Goal: Task Accomplishment & Management: Manage account settings

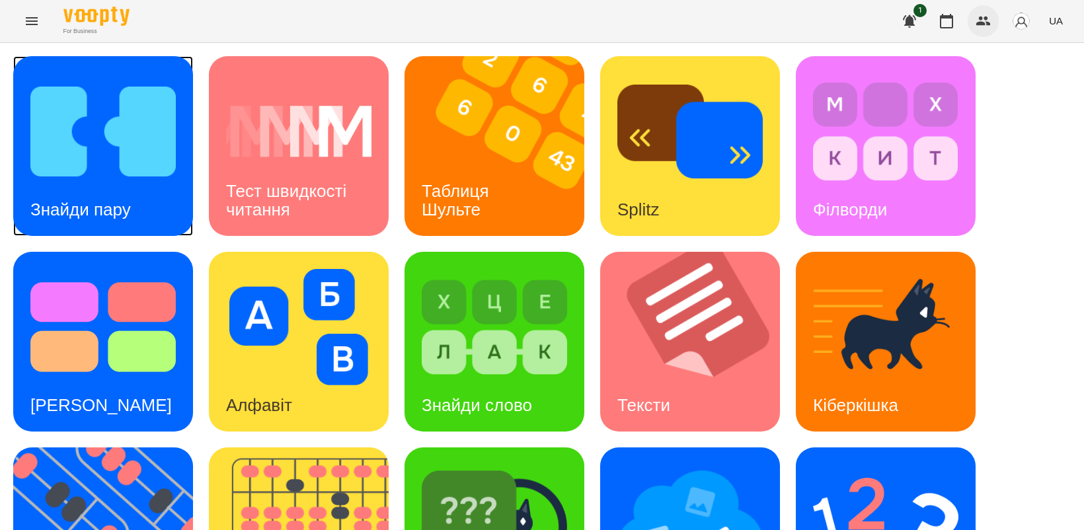
drag, startPoint x: 97, startPoint y: 209, endPoint x: 983, endPoint y: 24, distance: 905.9
click at [97, 208] on h3 "Знайди пару" at bounding box center [80, 210] width 101 height 20
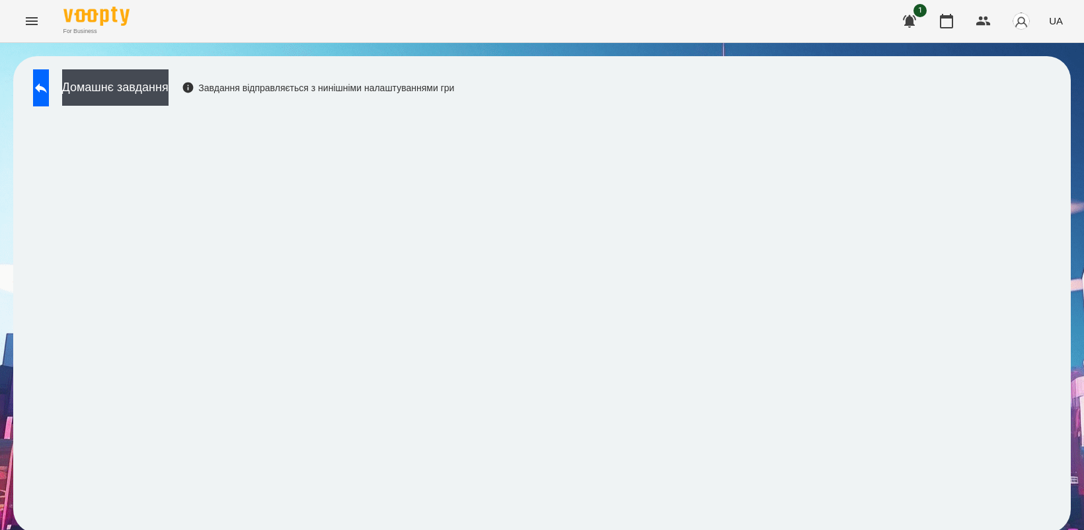
scroll to position [3, 0]
click at [40, 87] on button at bounding box center [41, 87] width 16 height 37
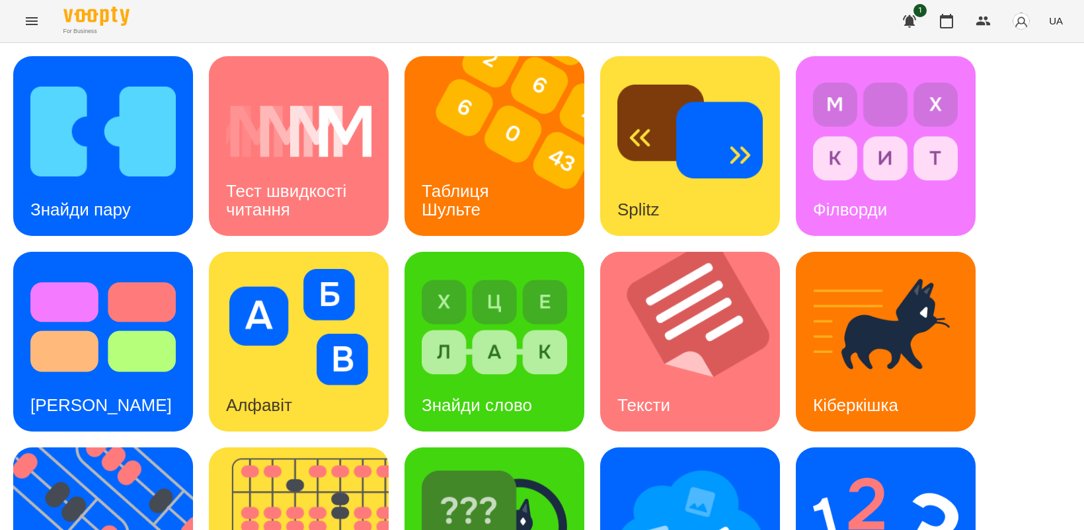
scroll to position [251, 0]
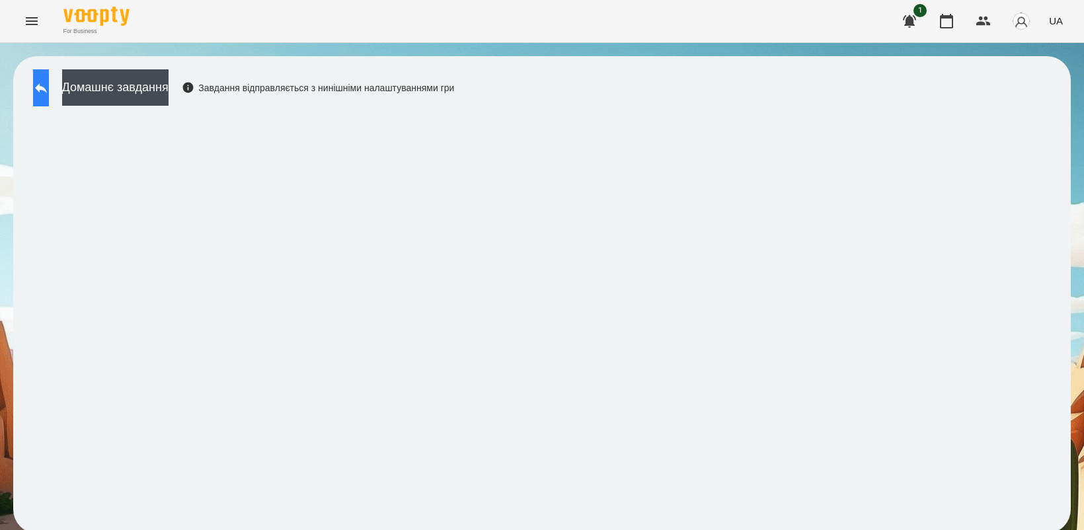
click at [49, 87] on icon at bounding box center [41, 88] width 16 height 16
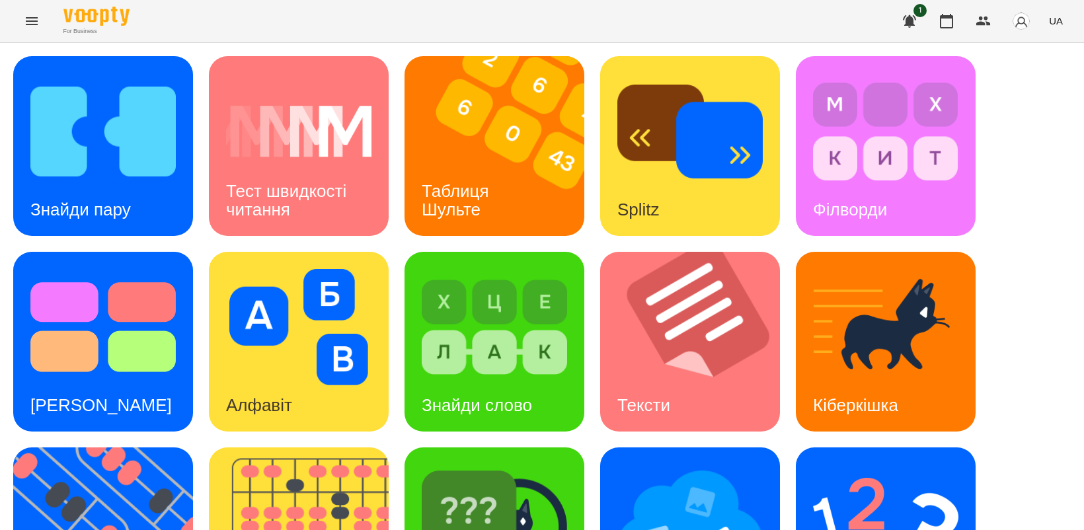
scroll to position [248, 0]
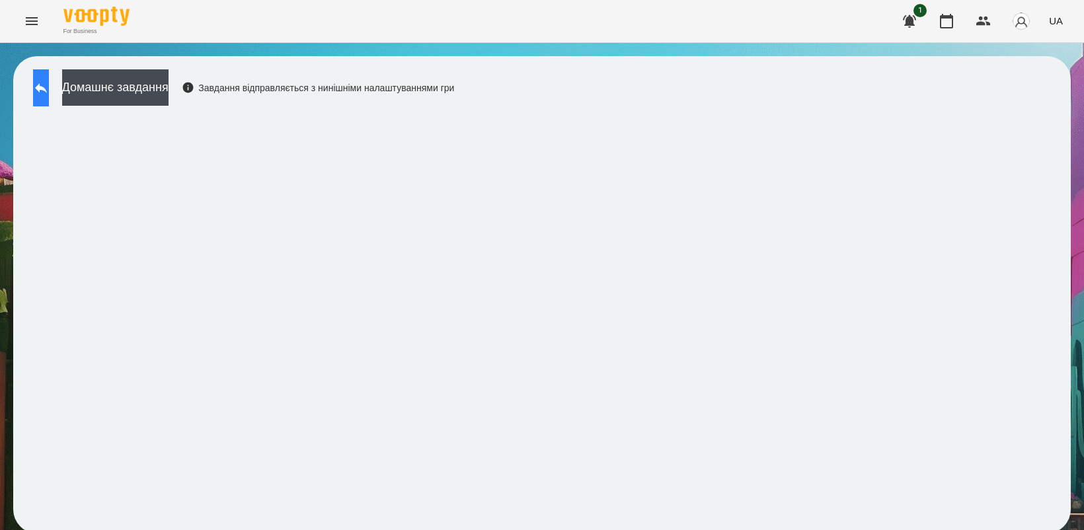
click at [48, 94] on icon at bounding box center [41, 88] width 16 height 16
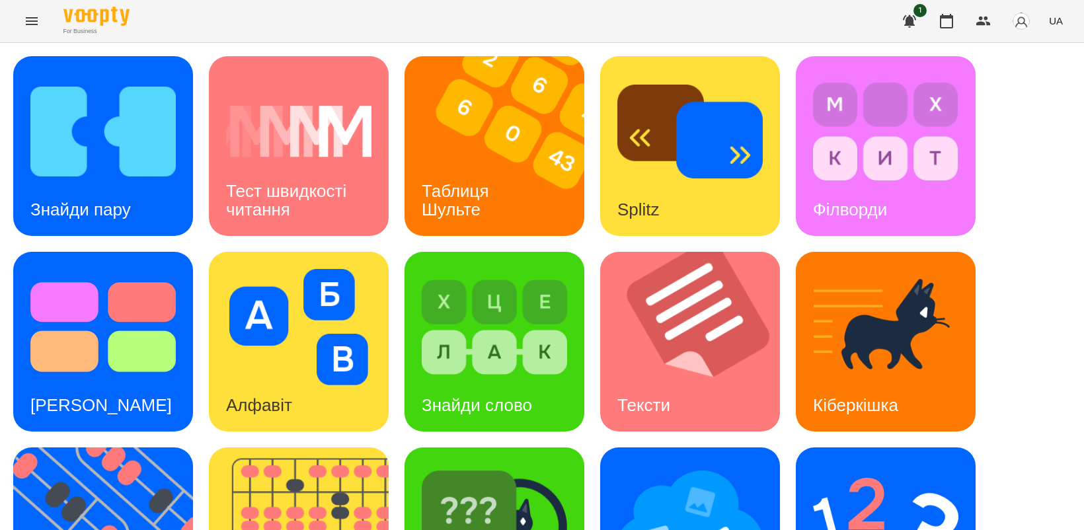
scroll to position [165, 0]
click at [483, 269] on img at bounding box center [494, 327] width 145 height 116
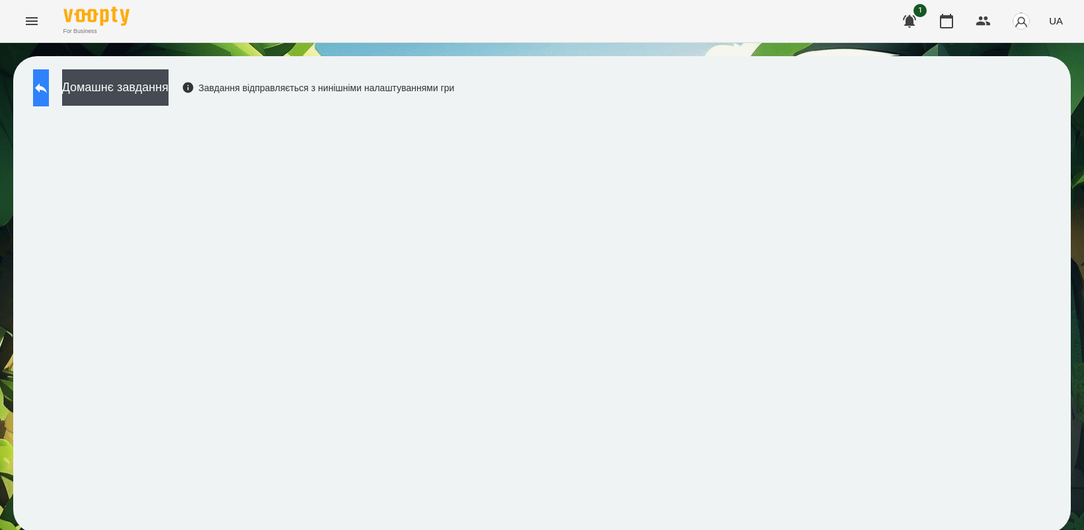
click at [47, 87] on icon at bounding box center [41, 88] width 12 height 10
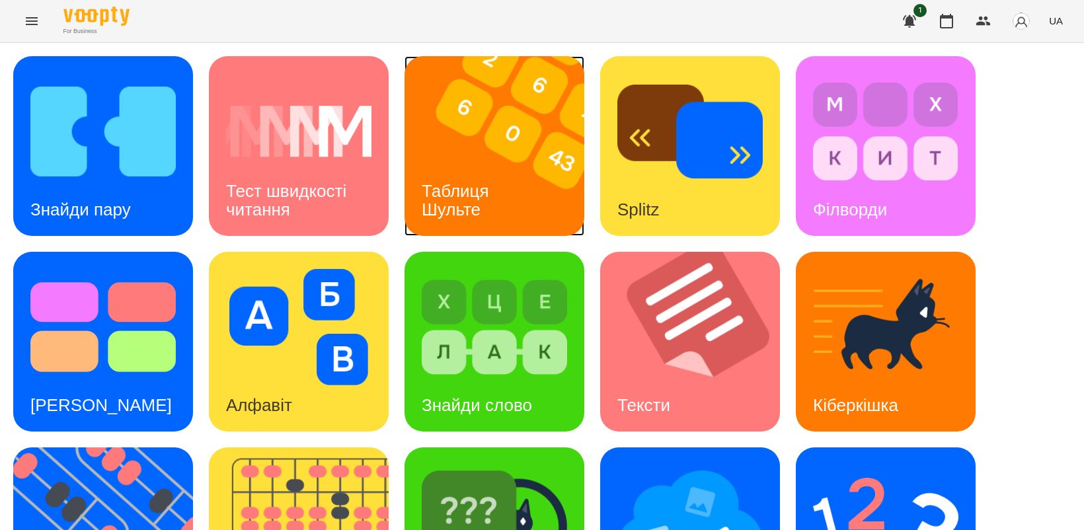
click at [457, 182] on h3 "Таблиця Шульте" at bounding box center [458, 200] width 72 height 38
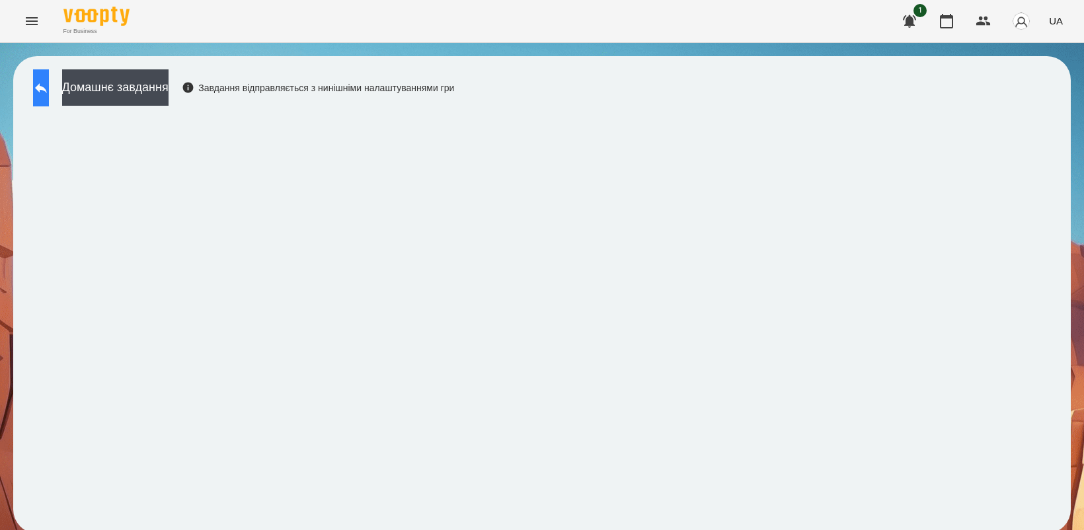
click at [49, 85] on icon at bounding box center [41, 88] width 16 height 16
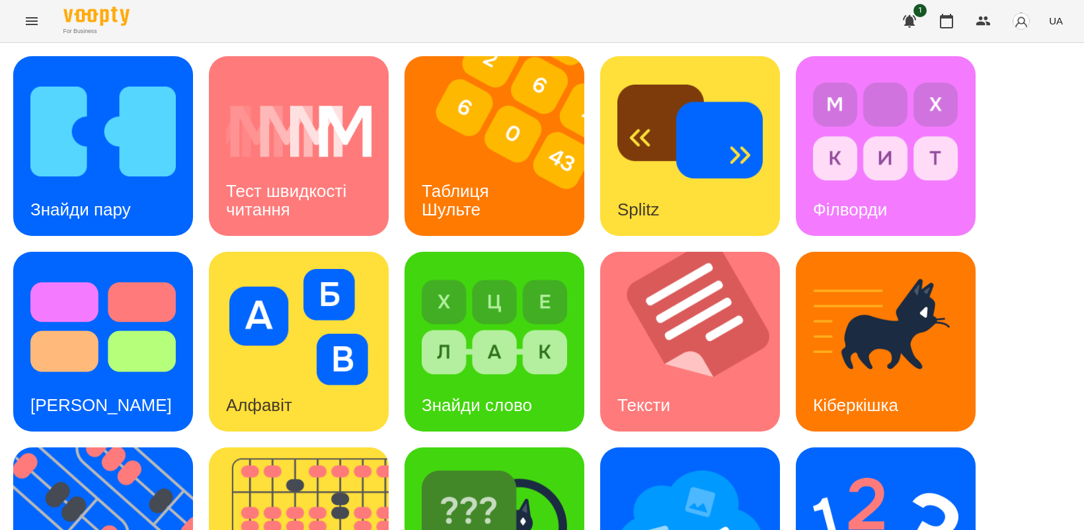
scroll to position [165, 0]
click at [691, 252] on img at bounding box center [698, 342] width 196 height 180
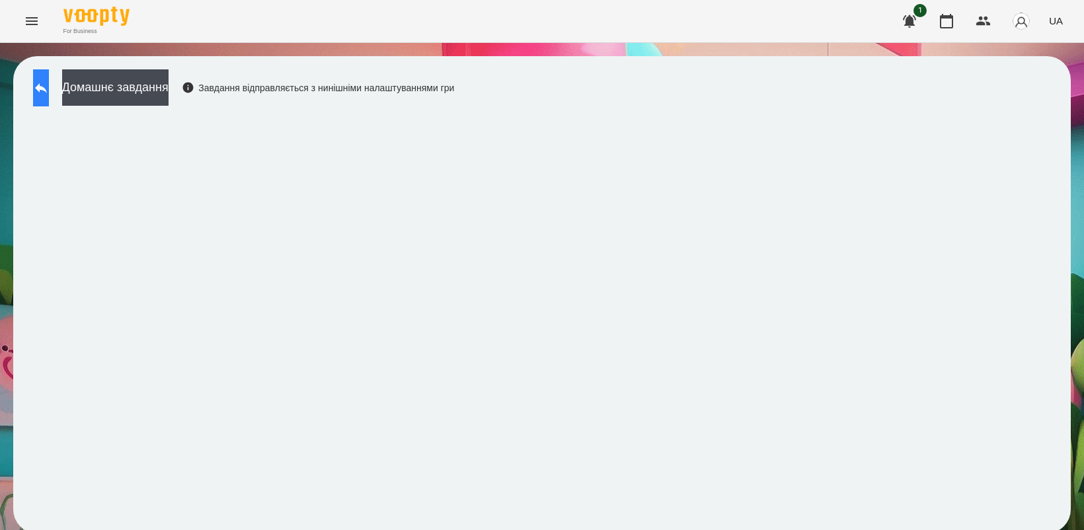
click at [49, 93] on icon at bounding box center [41, 88] width 16 height 16
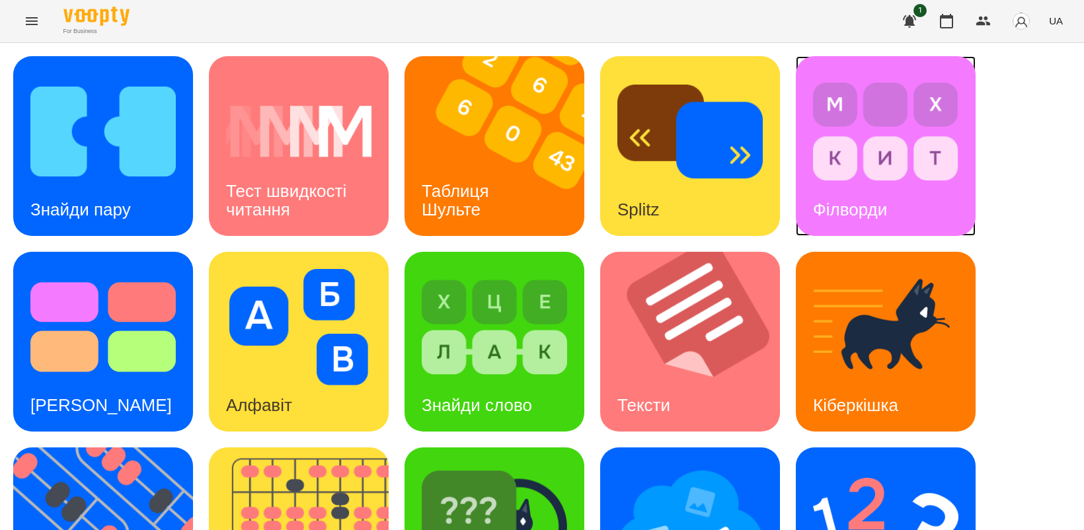
click at [891, 130] on img at bounding box center [885, 131] width 145 height 116
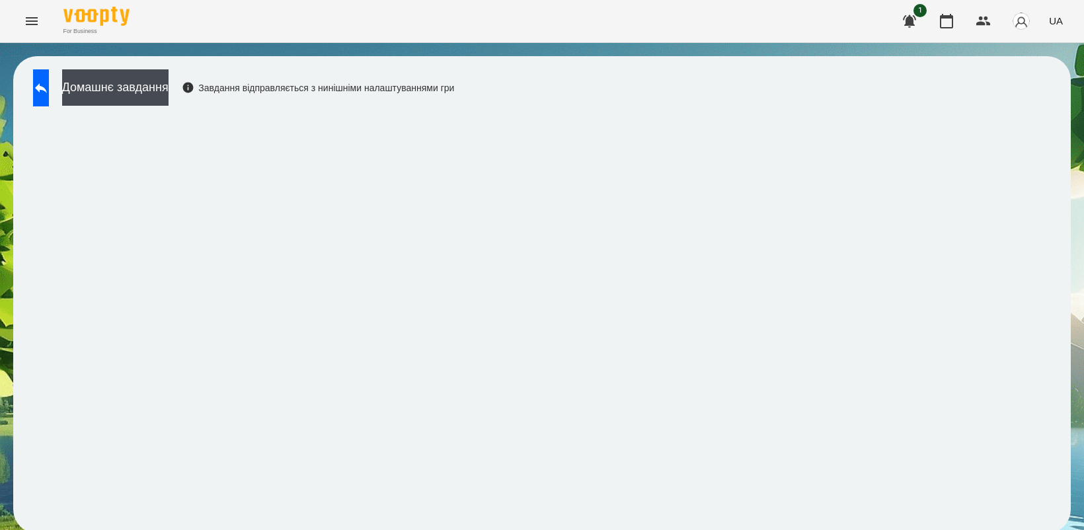
click at [24, 25] on icon "Menu" at bounding box center [32, 21] width 16 height 16
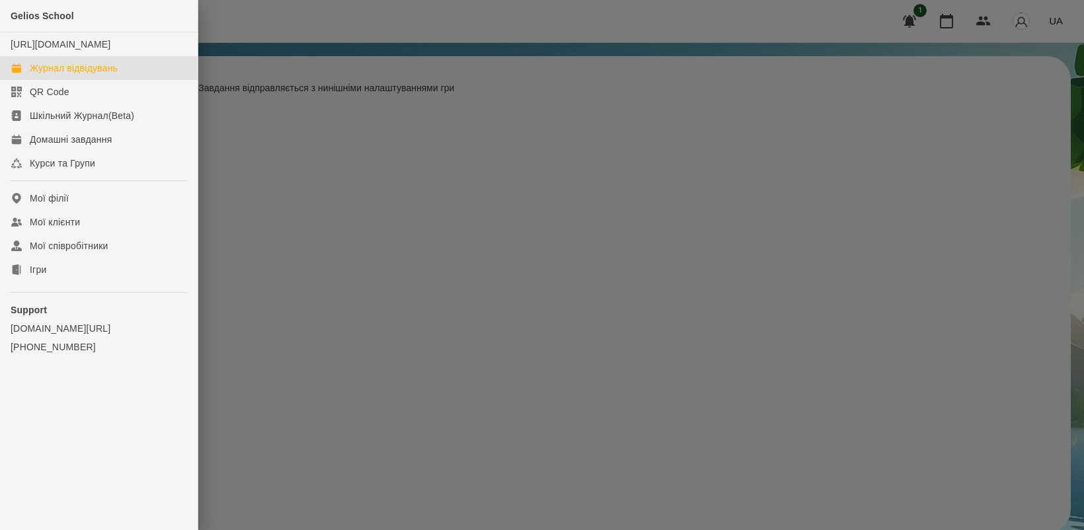
click at [69, 75] on div "Журнал відвідувань" at bounding box center [74, 67] width 88 height 13
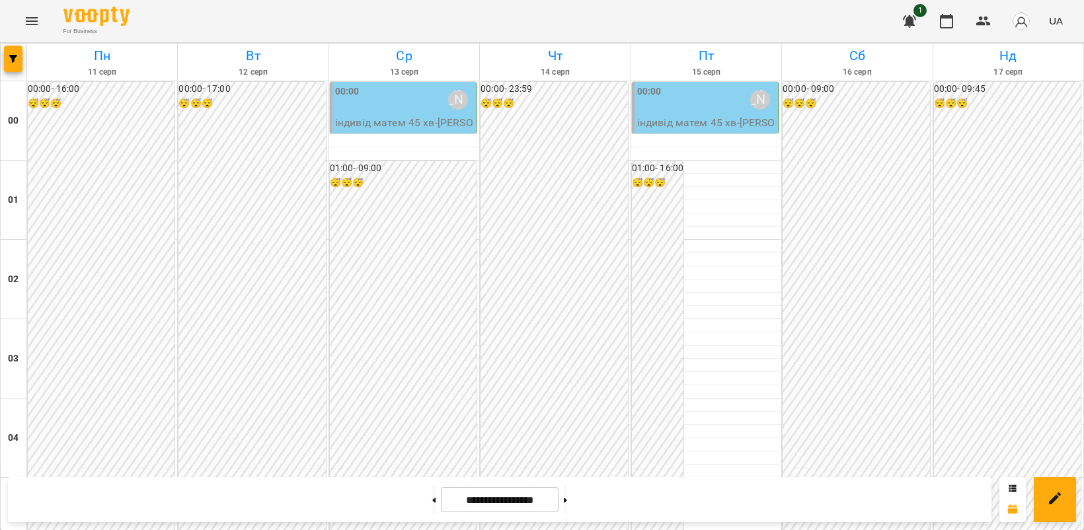
scroll to position [1322, 0]
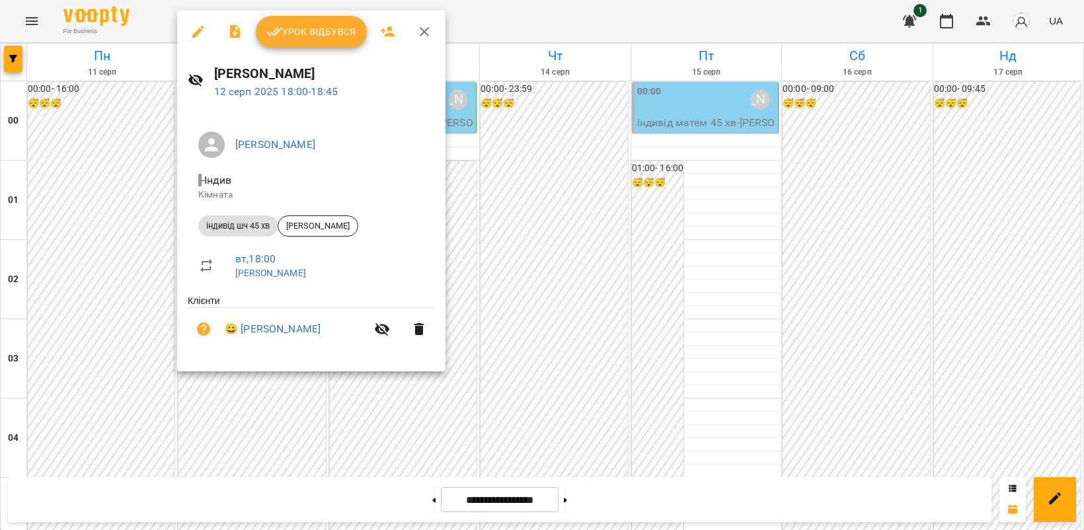
click at [222, 219] on div "індивід шч 45 хв" at bounding box center [237, 226] width 79 height 21
click at [298, 42] on button "Урок відбувся" at bounding box center [311, 32] width 111 height 32
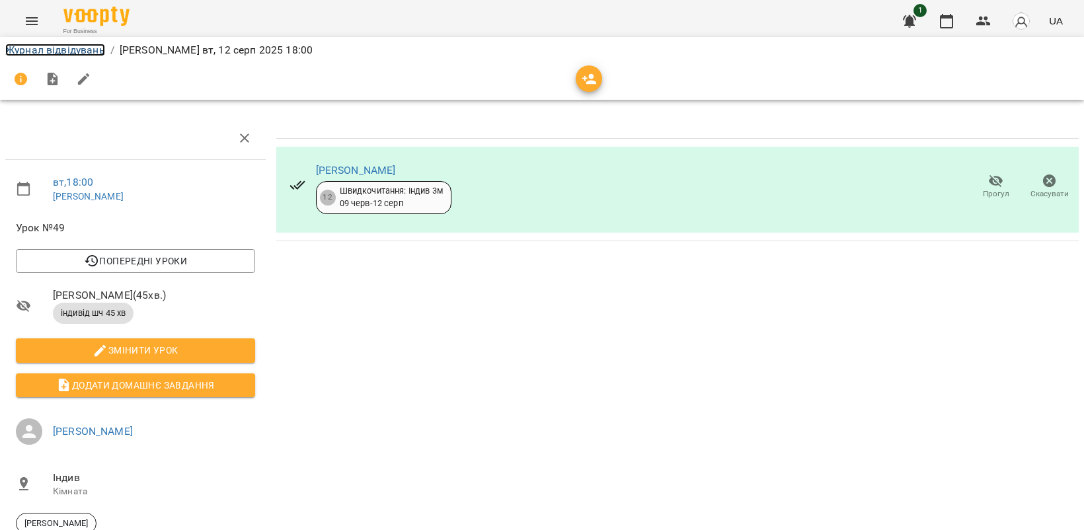
click at [53, 50] on link "Журнал відвідувань" at bounding box center [55, 50] width 100 height 13
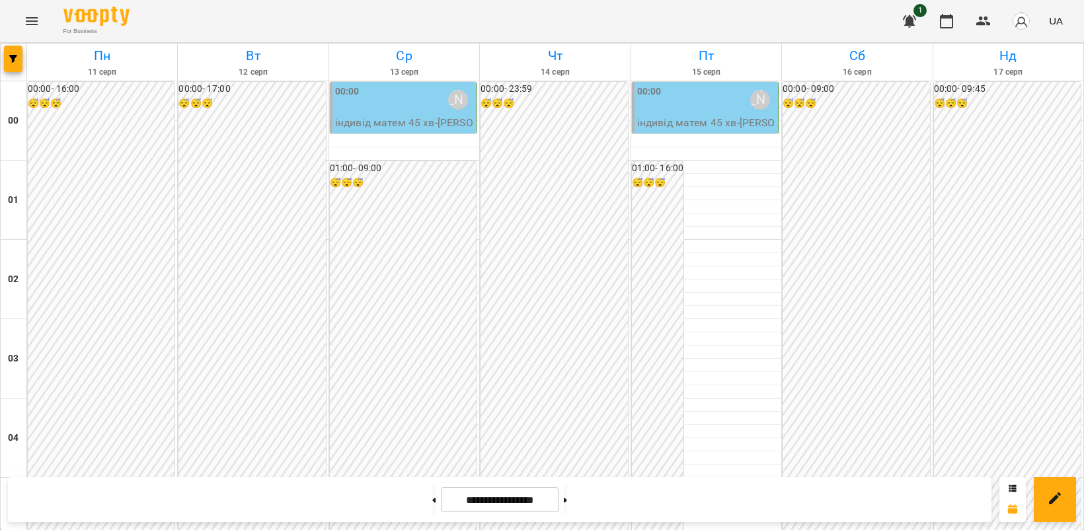
scroll to position [1515, 0]
